Goal: Task Accomplishment & Management: Manage account settings

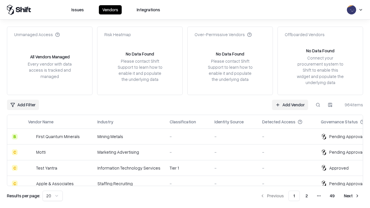
click at [290, 105] on link "Add Vendor" at bounding box center [290, 105] width 36 height 10
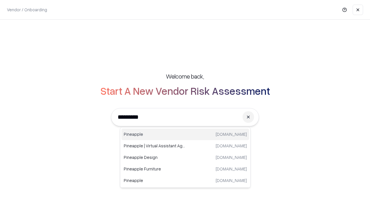
click at [185, 134] on div "Pineapple pineappleenergy.com" at bounding box center [185, 135] width 128 height 12
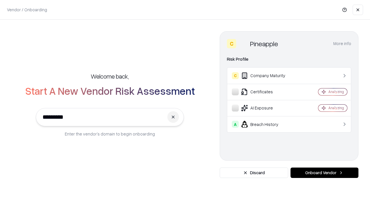
type input "*********"
click at [324, 173] on button "Onboard Vendor" at bounding box center [324, 173] width 68 height 10
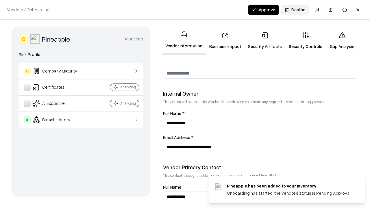
scroll to position [299, 0]
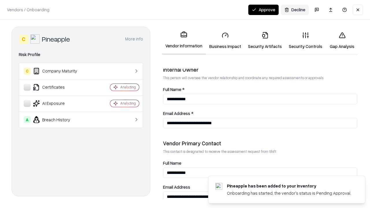
click at [225, 40] on link "Business Impact" at bounding box center [225, 40] width 39 height 27
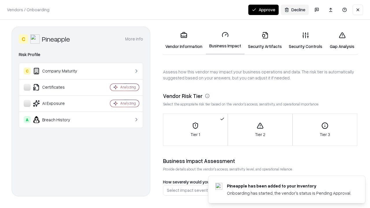
click at [265, 40] on link "Security Artifacts" at bounding box center [264, 40] width 41 height 27
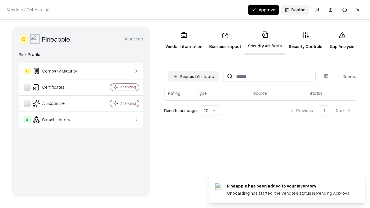
click at [193, 76] on button "Request Artifacts" at bounding box center [193, 76] width 50 height 10
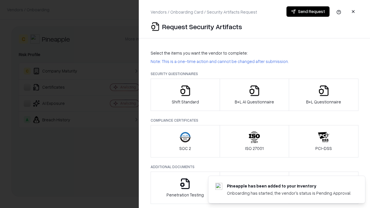
click at [185, 95] on icon "button" at bounding box center [185, 91] width 12 height 12
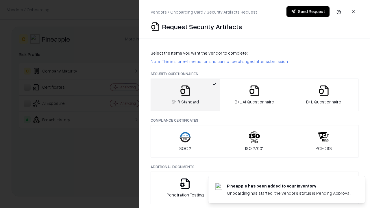
click at [308, 12] on button "Send Request" at bounding box center [307, 11] width 43 height 10
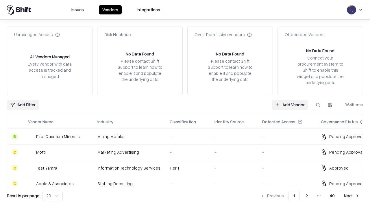
click at [318, 105] on button at bounding box center [318, 105] width 10 height 10
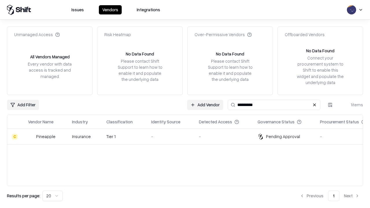
type input "*********"
click at [188, 136] on div "-" at bounding box center [170, 136] width 38 height 6
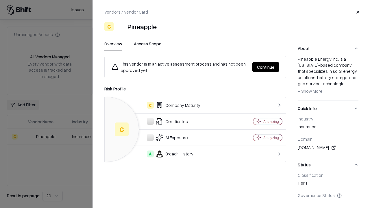
click at [265, 67] on button "Continue" at bounding box center [265, 67] width 27 height 10
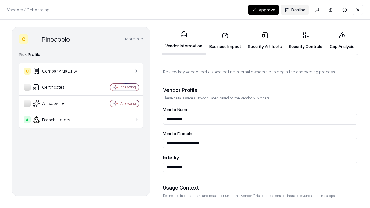
click at [265, 40] on link "Security Artifacts" at bounding box center [264, 40] width 41 height 27
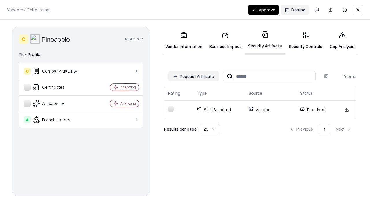
click at [305, 40] on link "Security Controls" at bounding box center [305, 40] width 40 height 27
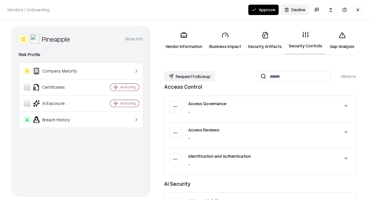
click at [189, 76] on button "Request Followup" at bounding box center [189, 76] width 51 height 10
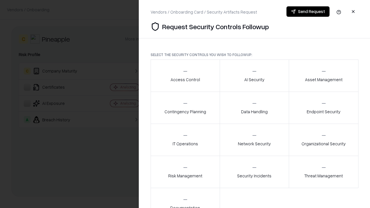
click at [185, 76] on div "Access Control" at bounding box center [184, 75] width 29 height 14
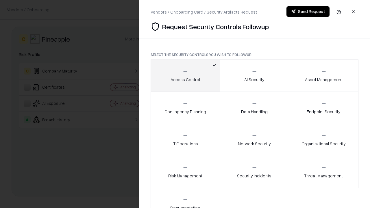
click at [308, 12] on button "Send Request" at bounding box center [307, 11] width 43 height 10
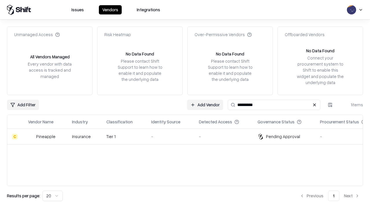
type input "*********"
click at [188, 136] on div "-" at bounding box center [170, 136] width 38 height 6
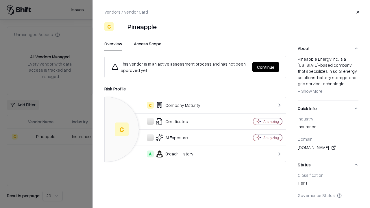
click at [265, 67] on button "Continue" at bounding box center [265, 67] width 27 height 10
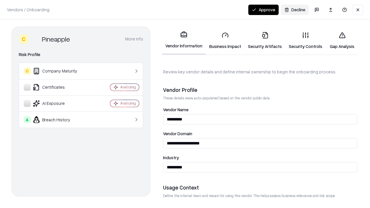
click at [263, 10] on button "Approve" at bounding box center [263, 10] width 30 height 10
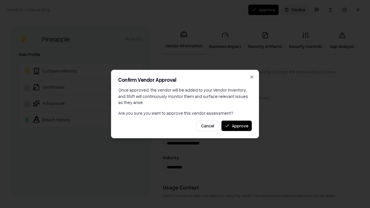
click at [236, 126] on button "Approve" at bounding box center [236, 125] width 30 height 10
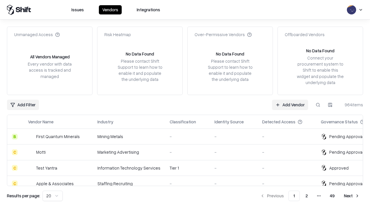
type input "*********"
click at [290, 105] on link "Add Vendor" at bounding box center [290, 105] width 36 height 10
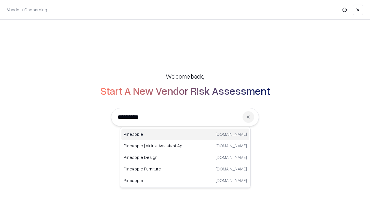
click at [185, 134] on div "Pineapple pineappleenergy.com" at bounding box center [185, 135] width 128 height 12
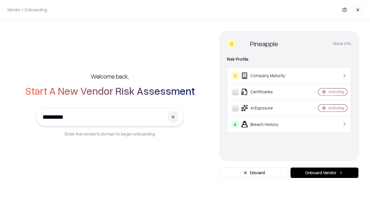
type input "*********"
click at [324, 173] on button "Onboard Vendor" at bounding box center [324, 173] width 68 height 10
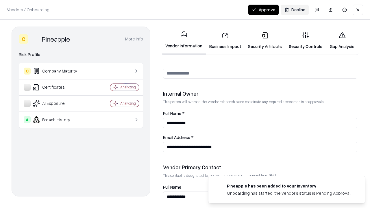
scroll to position [299, 0]
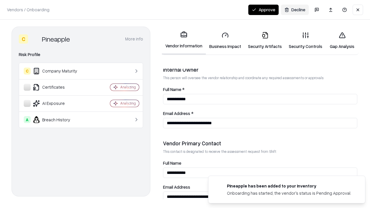
click at [263, 10] on button "Approve" at bounding box center [263, 10] width 30 height 10
